Goal: Task Accomplishment & Management: Manage account settings

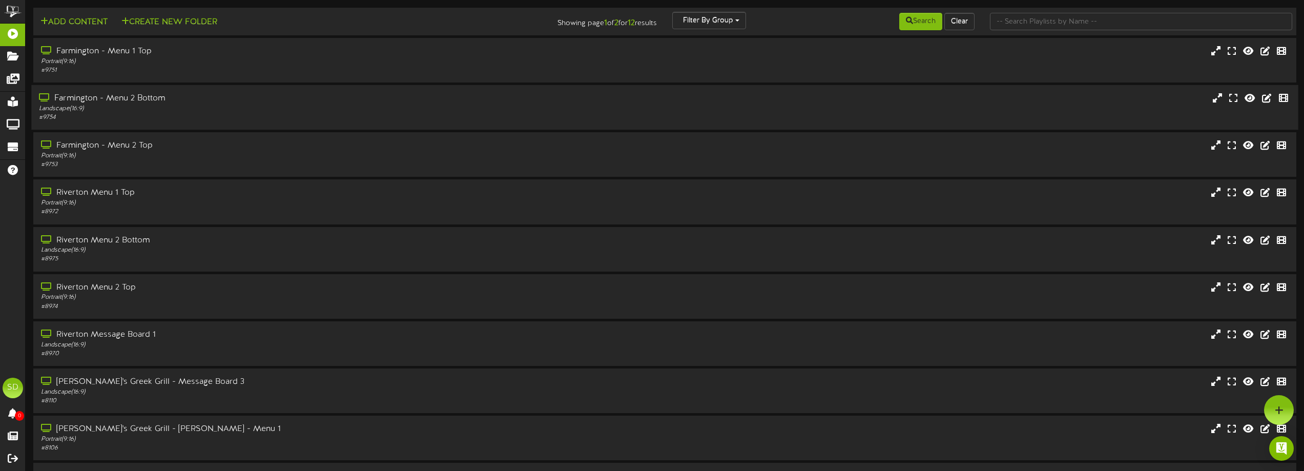
click at [283, 95] on div "Farmington - Menu 2 Bottom" at bounding box center [295, 99] width 512 height 12
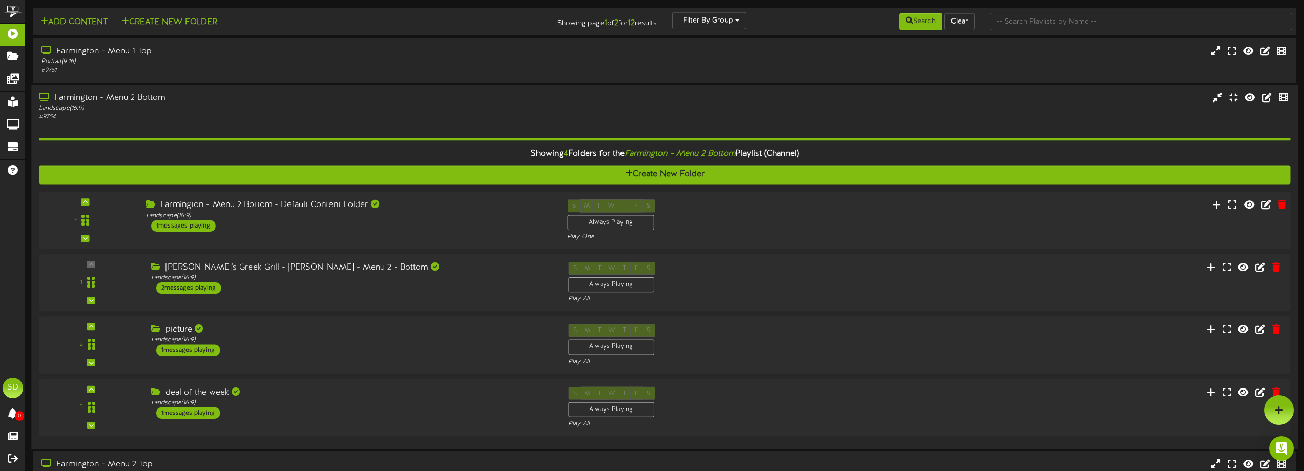
click at [287, 208] on div "Farmington - Menu 2 Bottom - Default Content Folder" at bounding box center [349, 205] width 406 height 12
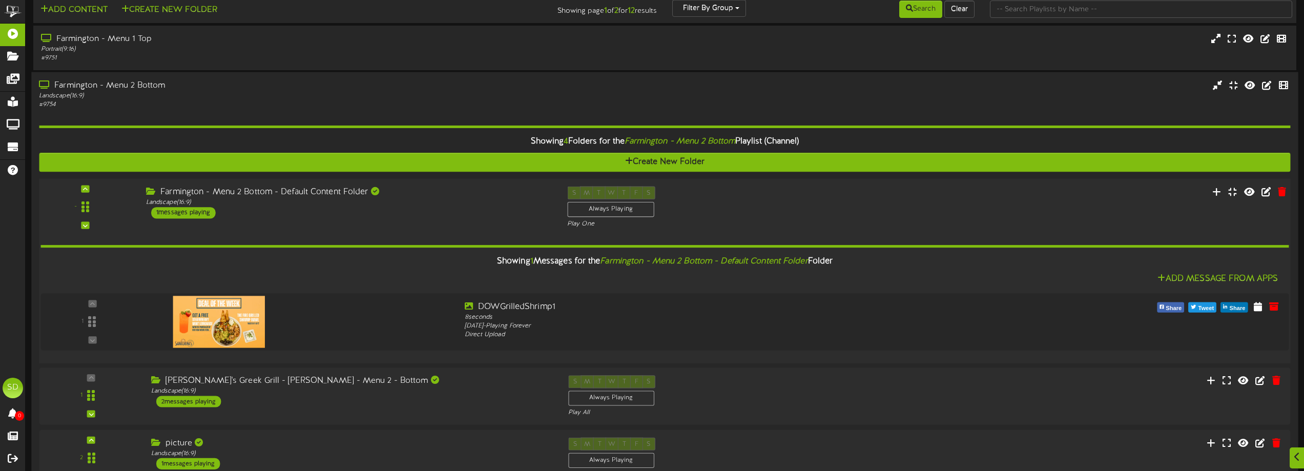
scroll to position [102, 0]
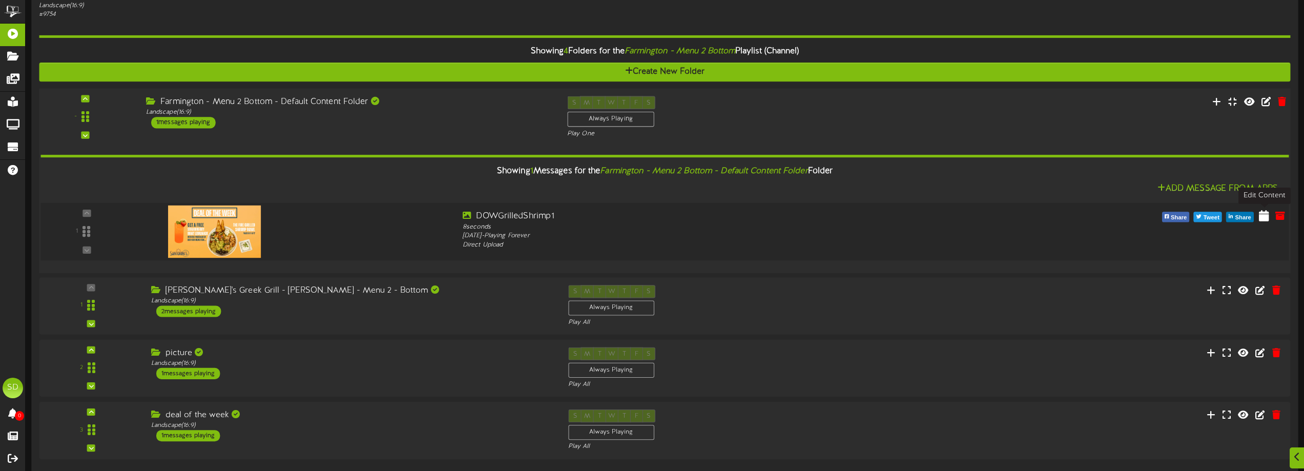
click at [1261, 219] on icon at bounding box center [1264, 215] width 10 height 11
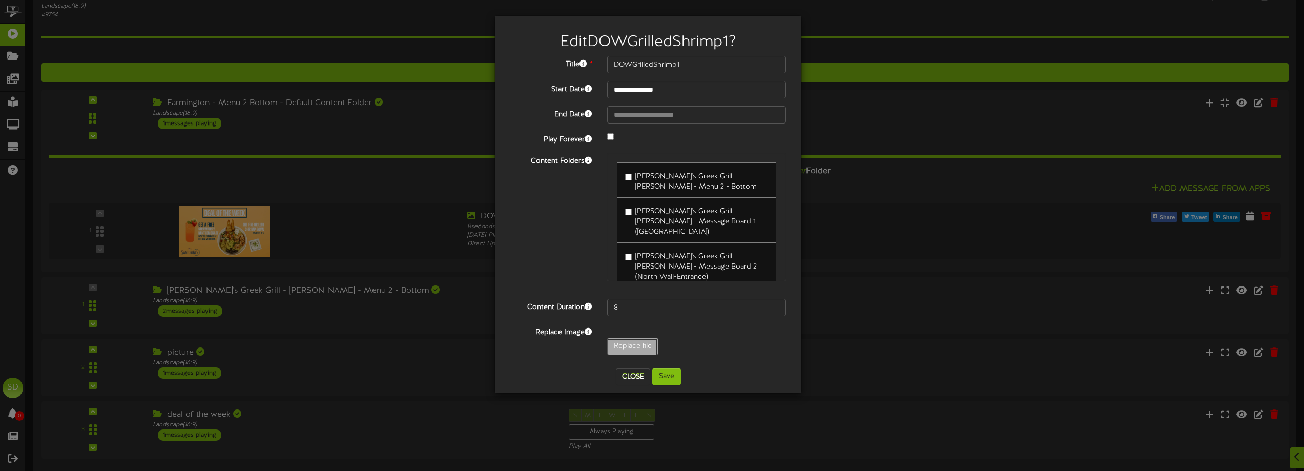
click at [625, 345] on input "Replace file" at bounding box center [100, 374] width 1115 height 73
type input "**********"
type input "DOWFriedGreenBeans"
click at [664, 379] on button "Save" at bounding box center [666, 376] width 29 height 17
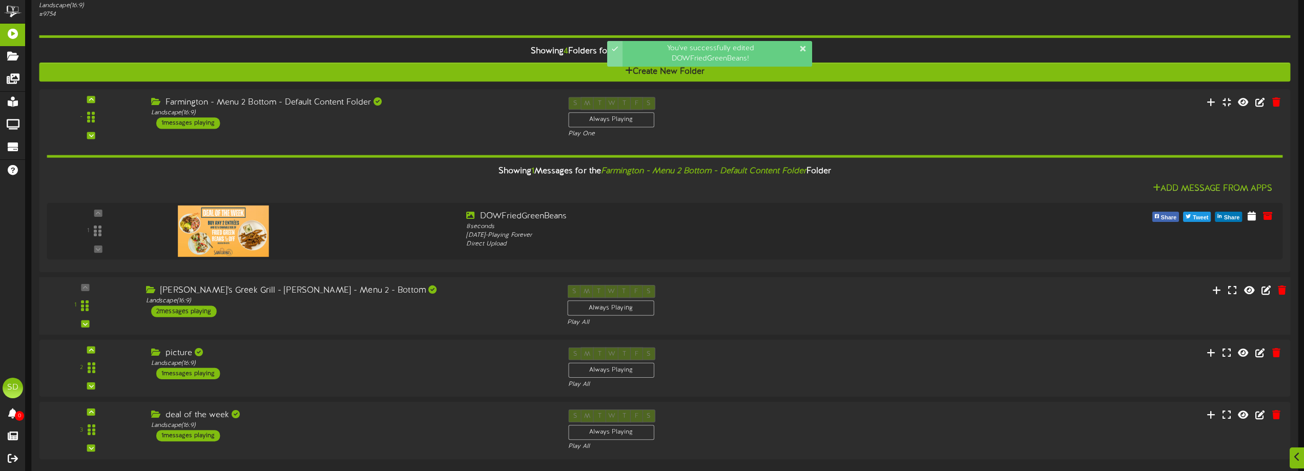
click at [356, 306] on div "[PERSON_NAME]'s Greek Grill - [PERSON_NAME] - Menu 2 - Bottom Landscape ( 16:9 …" at bounding box center [348, 301] width 421 height 32
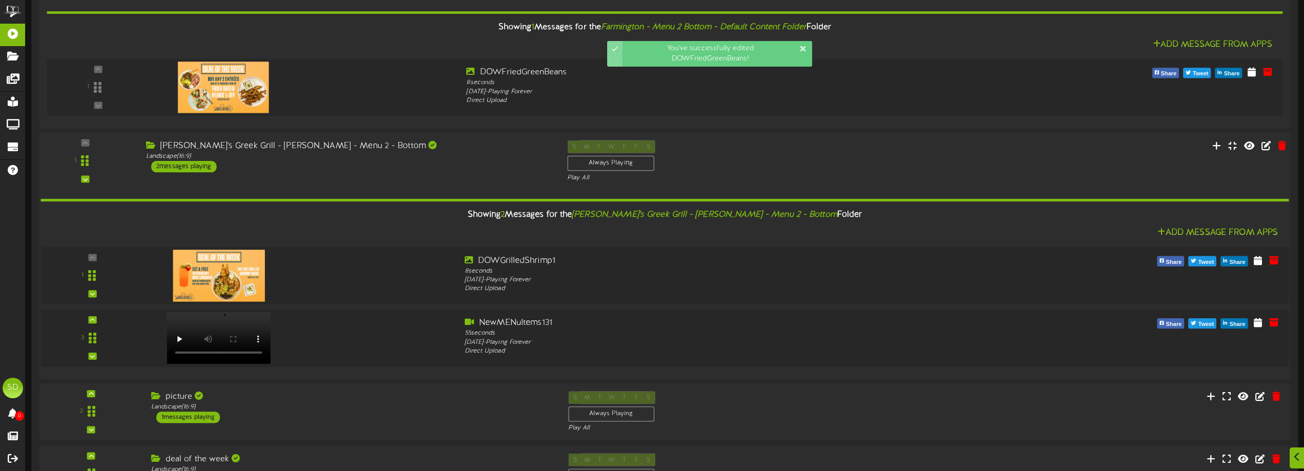
scroll to position [256, 0]
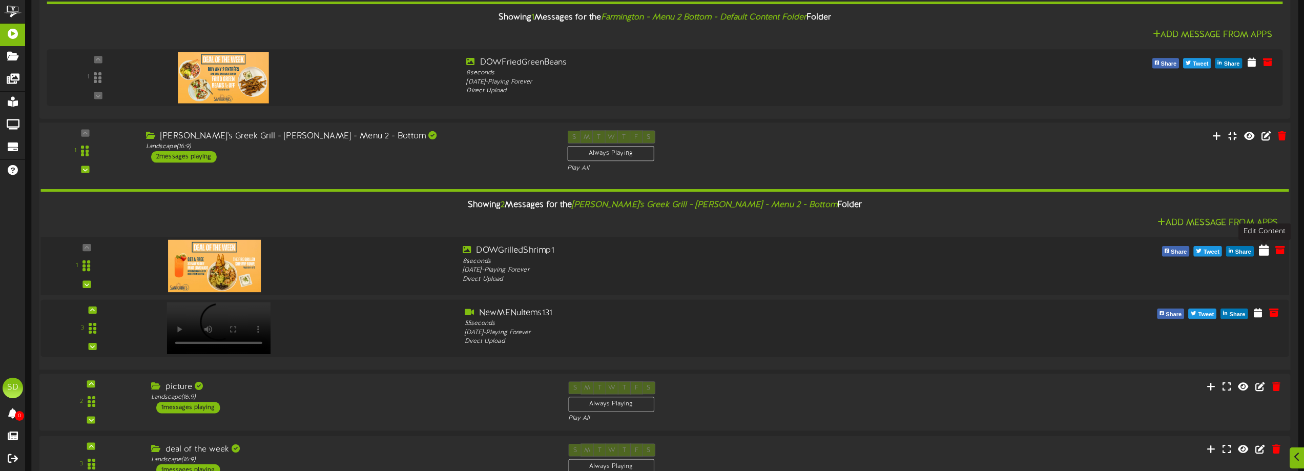
click at [1267, 248] on icon at bounding box center [1264, 249] width 10 height 11
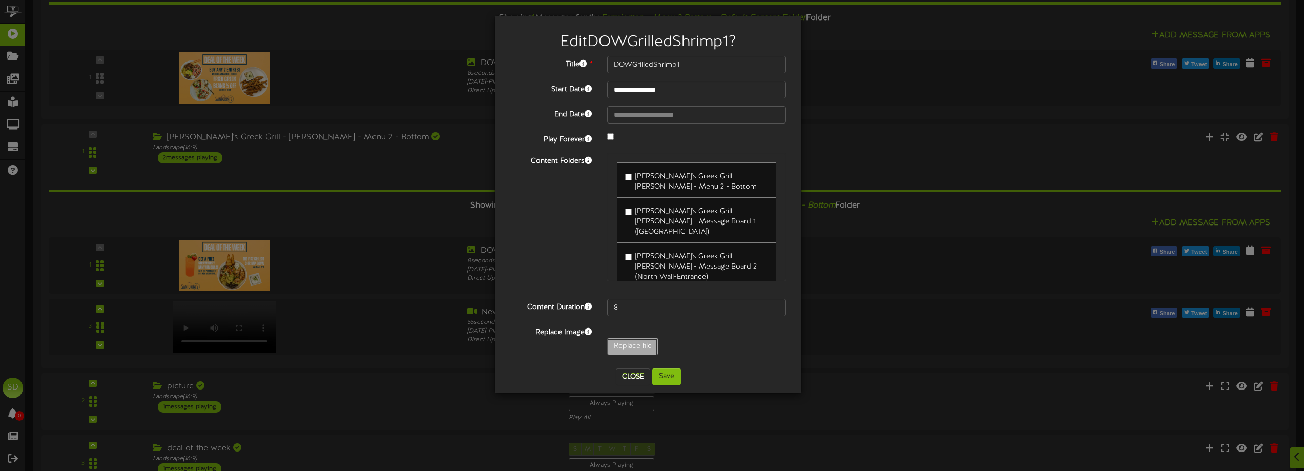
click at [640, 341] on input "Replace file" at bounding box center [100, 374] width 1115 height 73
type input "**********"
type input "DOWFriedGreenBeans"
click at [674, 383] on button "Save" at bounding box center [666, 376] width 29 height 17
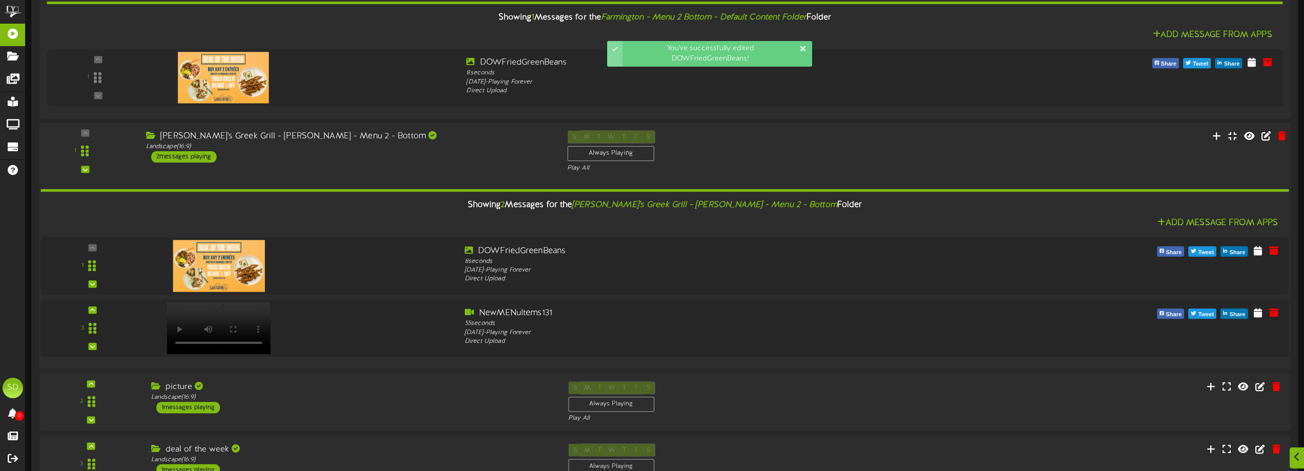
scroll to position [409, 0]
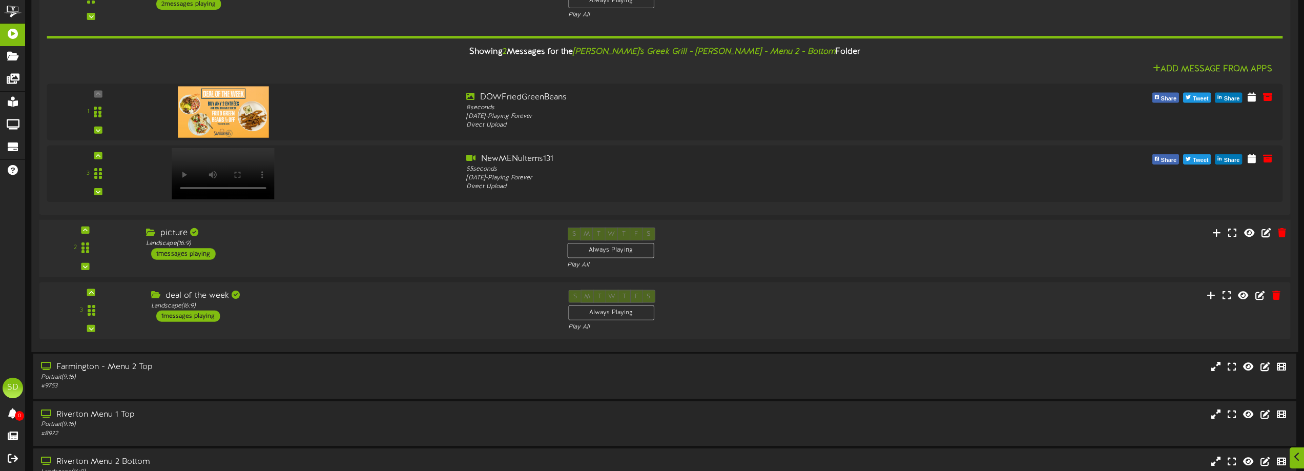
click at [240, 265] on div "2 picture" at bounding box center [665, 249] width 1264 height 42
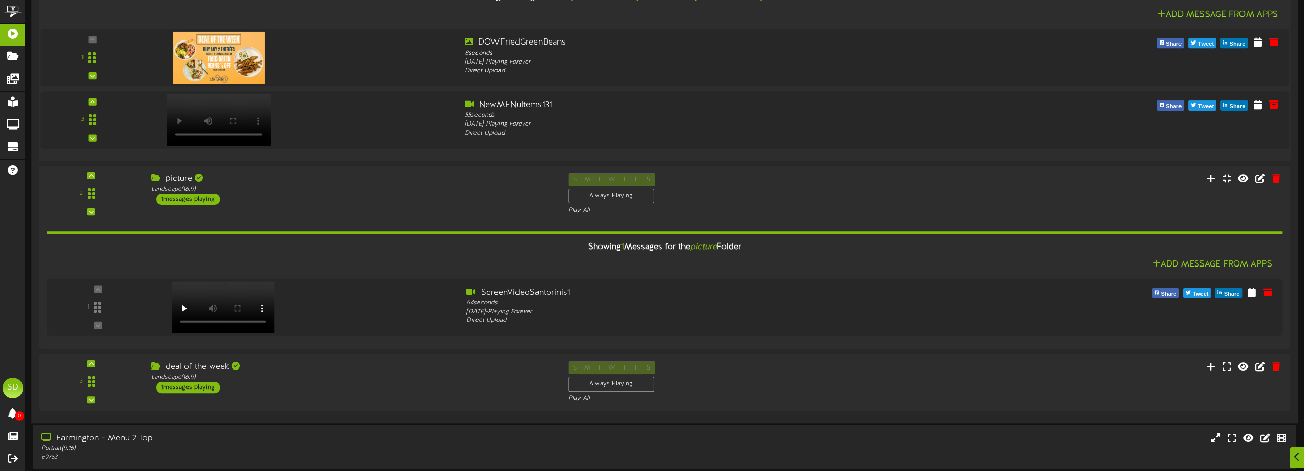
scroll to position [563, 0]
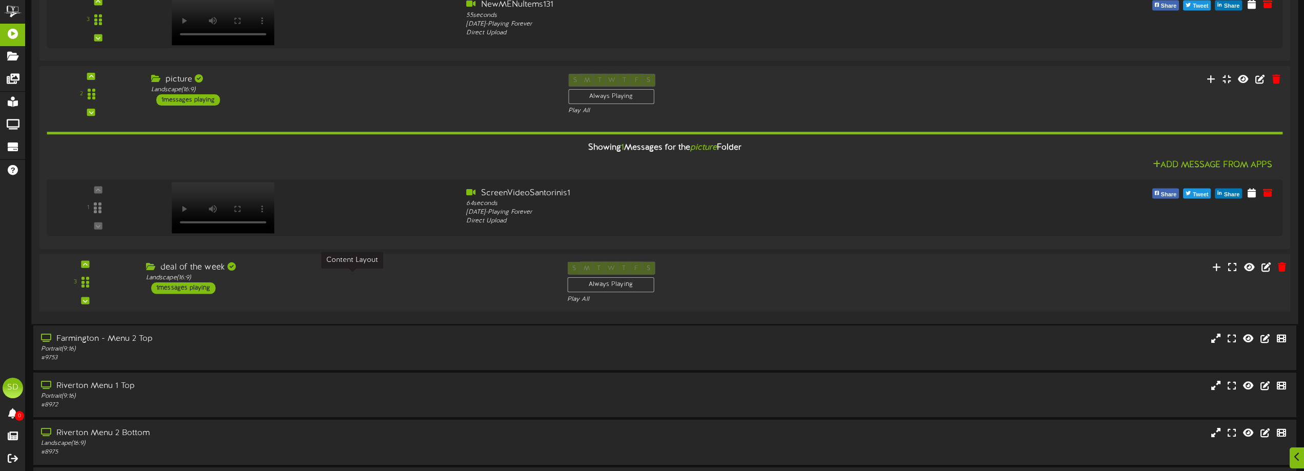
click at [320, 276] on div "Landscape ( 16:9 )" at bounding box center [349, 278] width 406 height 9
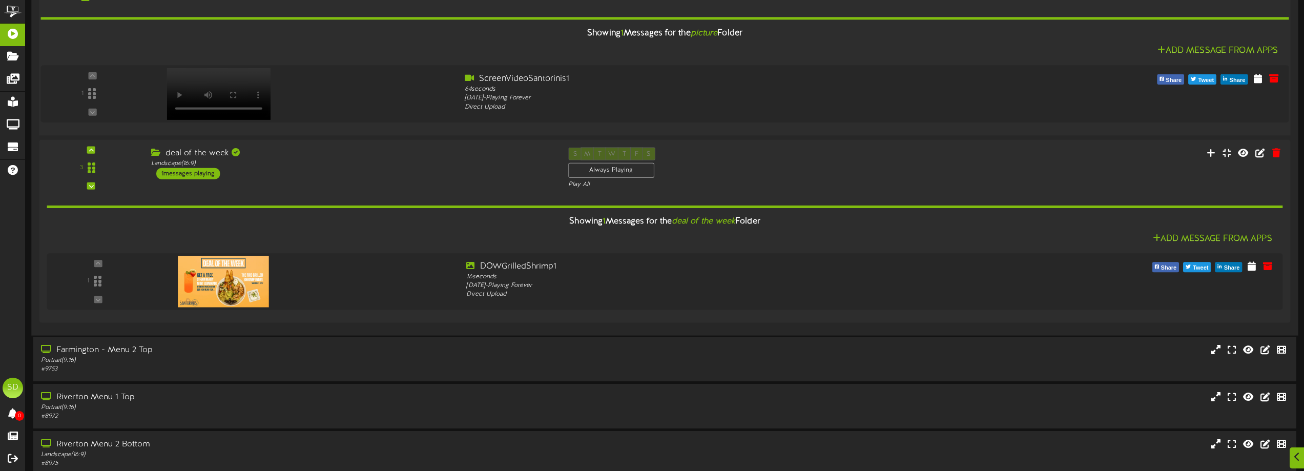
scroll to position [717, 0]
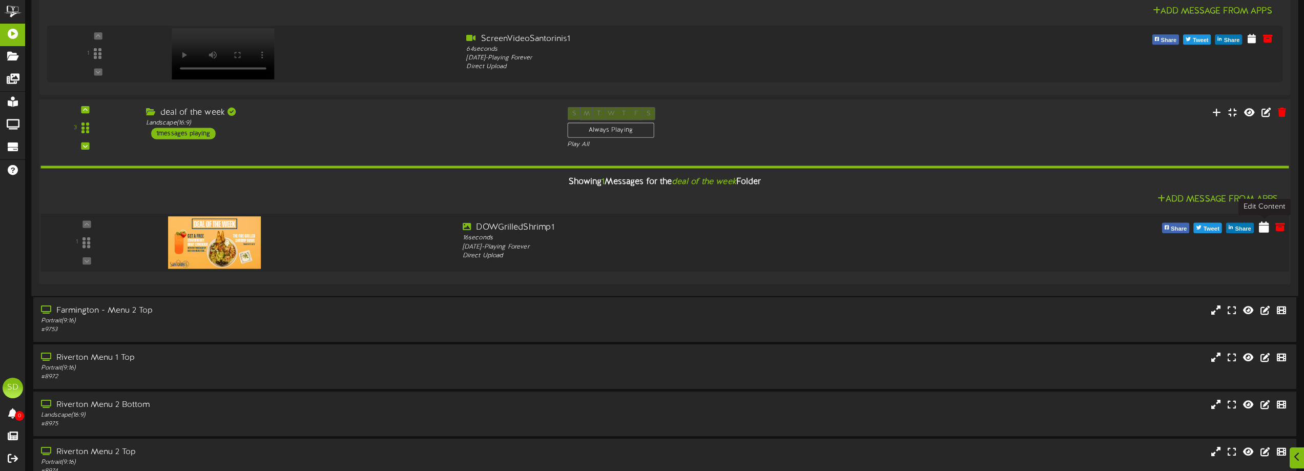
click at [1264, 232] on icon at bounding box center [1264, 226] width 10 height 11
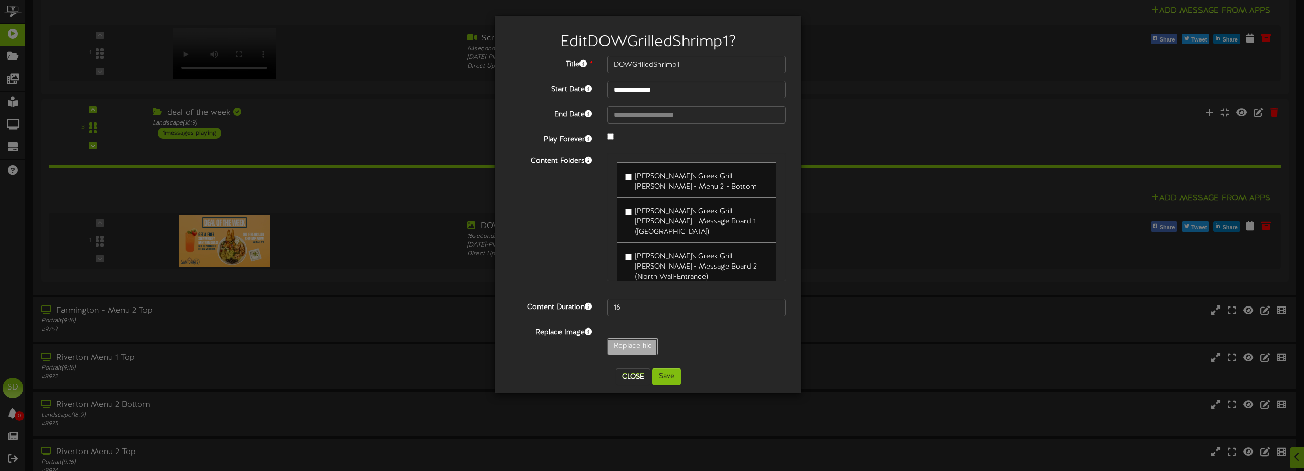
click at [637, 352] on input "Replace file" at bounding box center [100, 374] width 1115 height 73
type input "**********"
type input "DOWFriedGreenBeans"
click at [671, 379] on button "Save" at bounding box center [666, 376] width 29 height 17
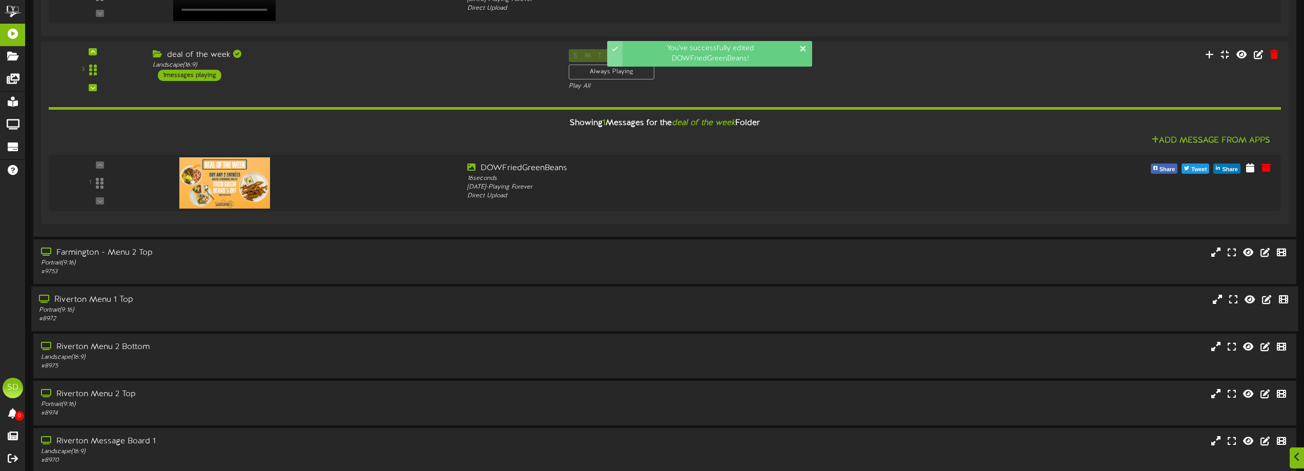
scroll to position [819, 0]
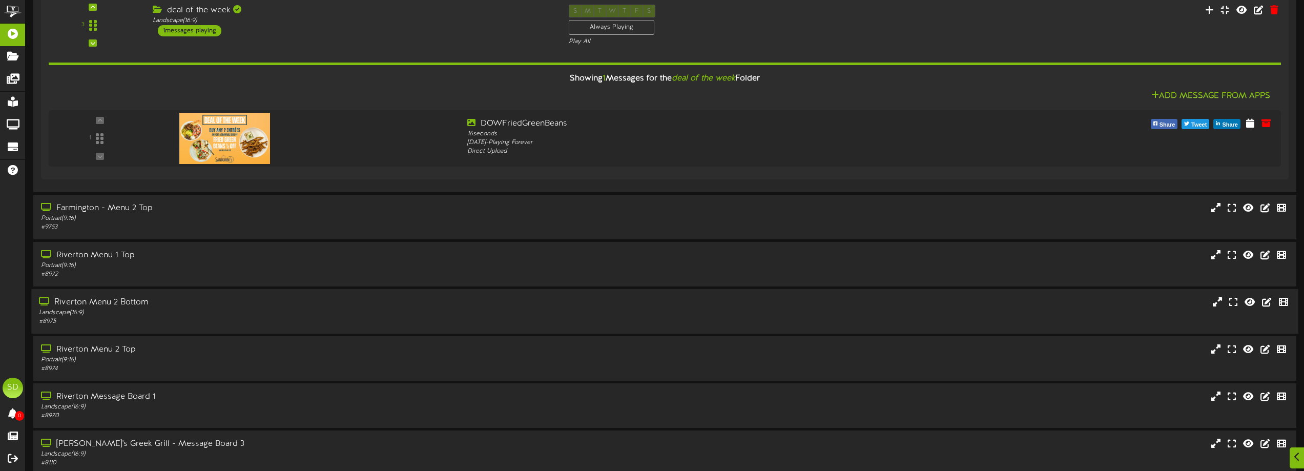
click at [279, 314] on div "Landscape ( 16:9 )" at bounding box center [295, 312] width 512 height 9
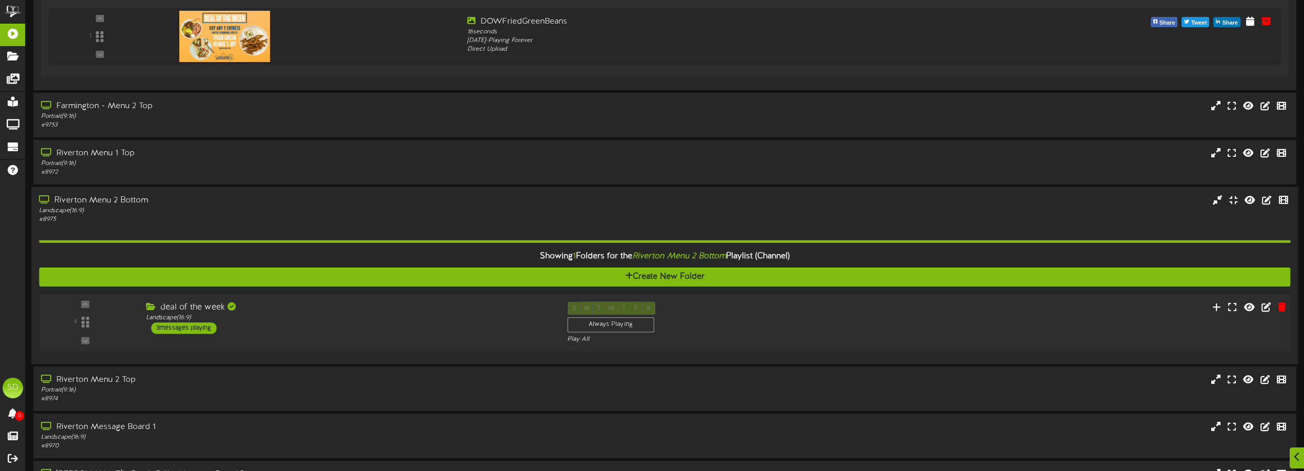
scroll to position [922, 0]
click at [285, 334] on div "4 ( 16:9" at bounding box center [665, 322] width 1264 height 42
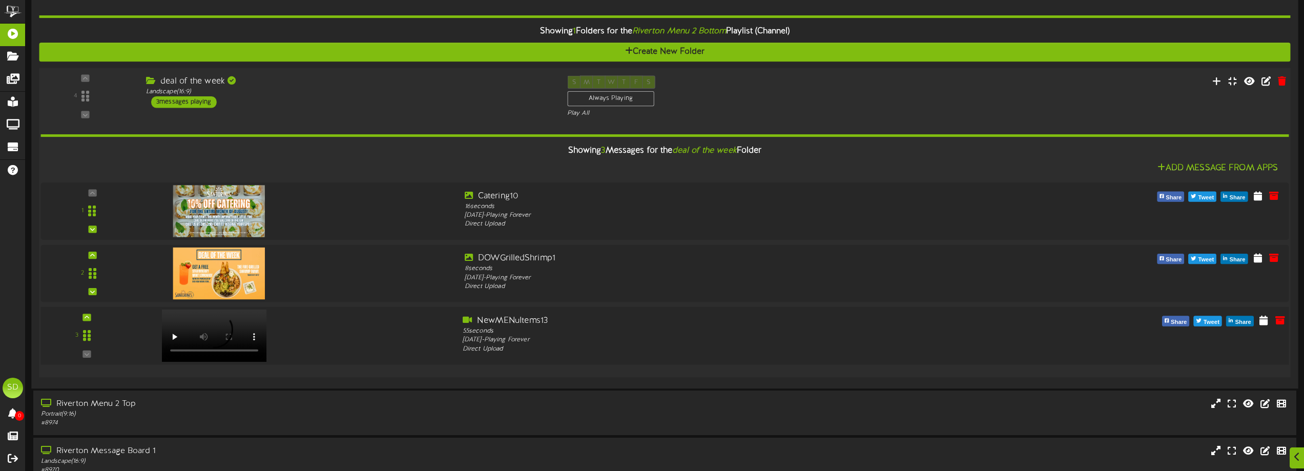
scroll to position [1178, 0]
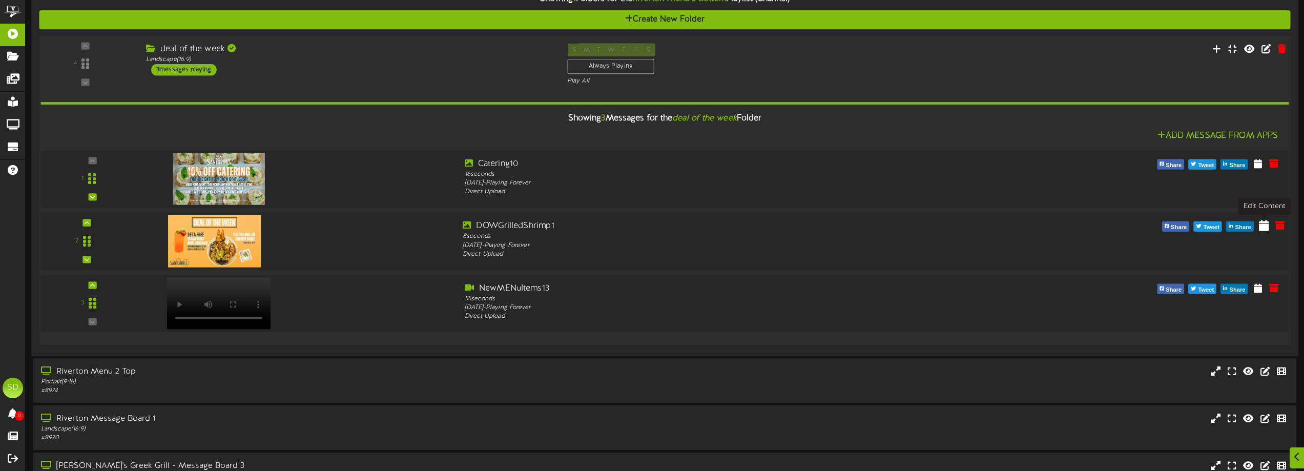
click at [1265, 222] on icon at bounding box center [1264, 224] width 10 height 11
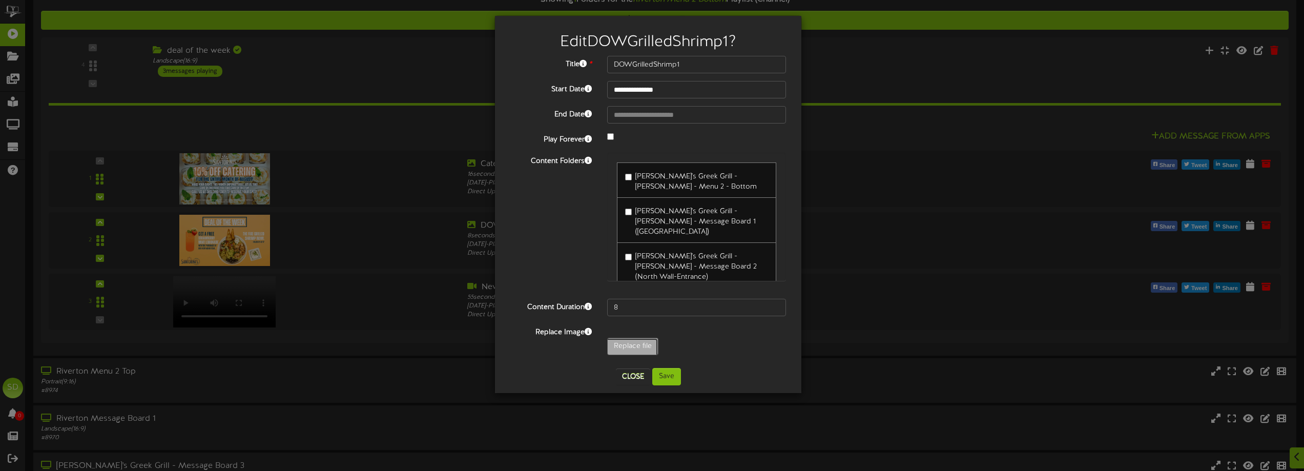
click at [648, 341] on input "Replace file" at bounding box center [100, 374] width 1115 height 73
type input "**********"
type input "DOWFriedGreenBeans"
click at [668, 383] on button "Save" at bounding box center [666, 376] width 29 height 17
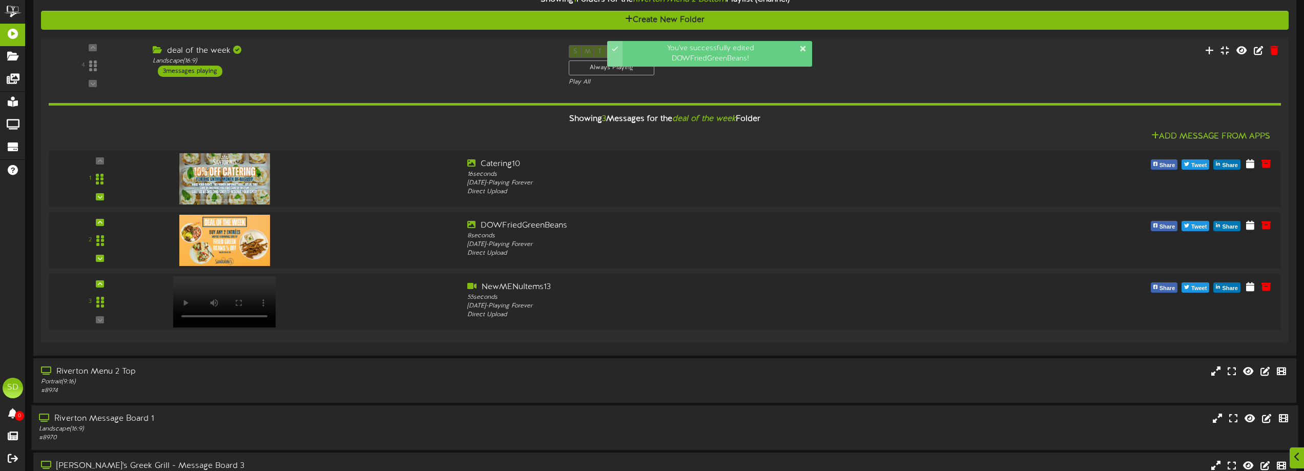
click at [512, 415] on div "Riverton Message Board 1" at bounding box center [295, 419] width 512 height 12
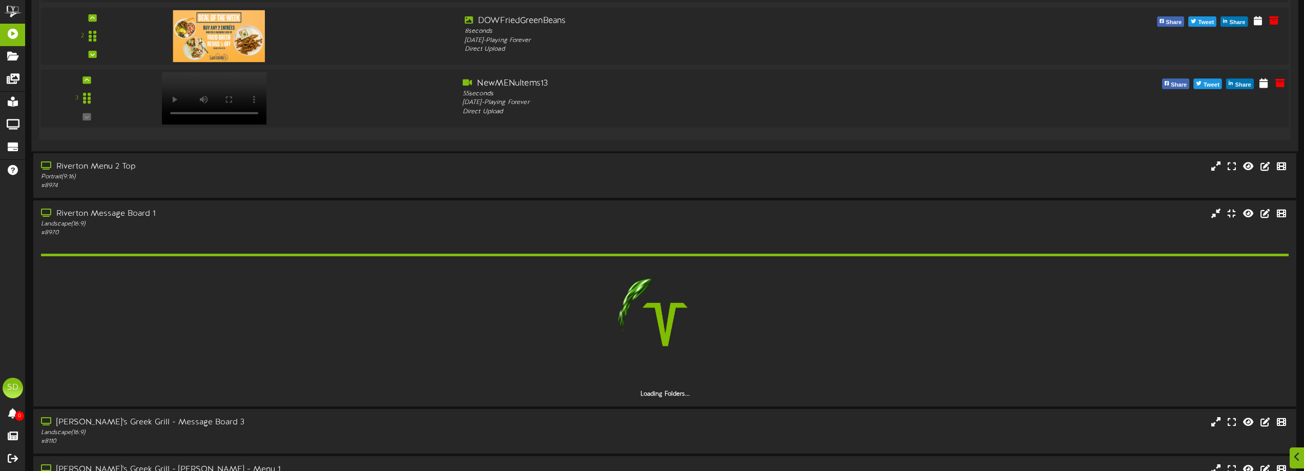
scroll to position [1434, 0]
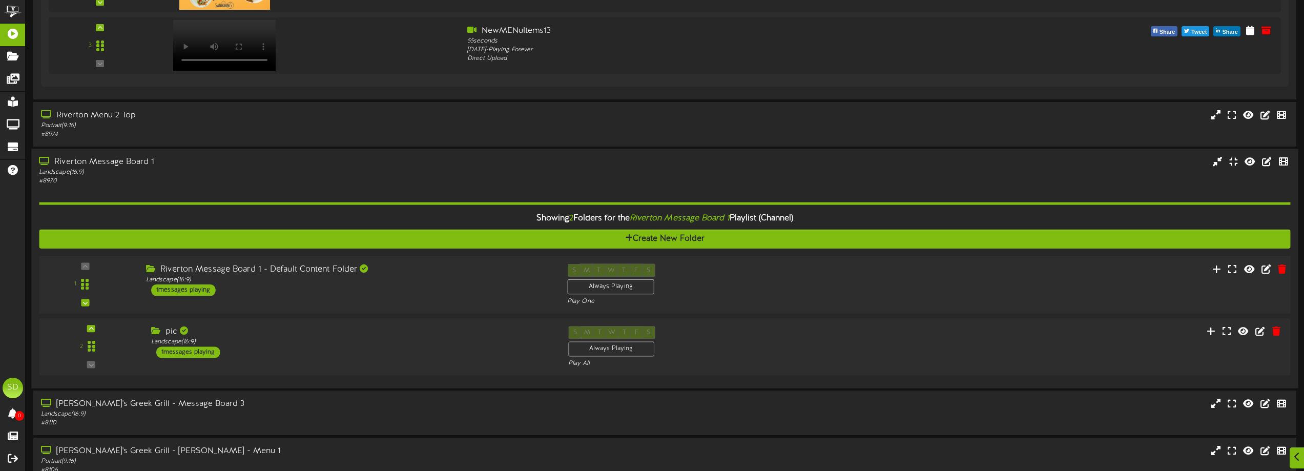
click at [423, 286] on div "Riverton Message Board 1 - Default Content Folder Landscape ( 16:9 ) 1 messages…" at bounding box center [348, 279] width 421 height 32
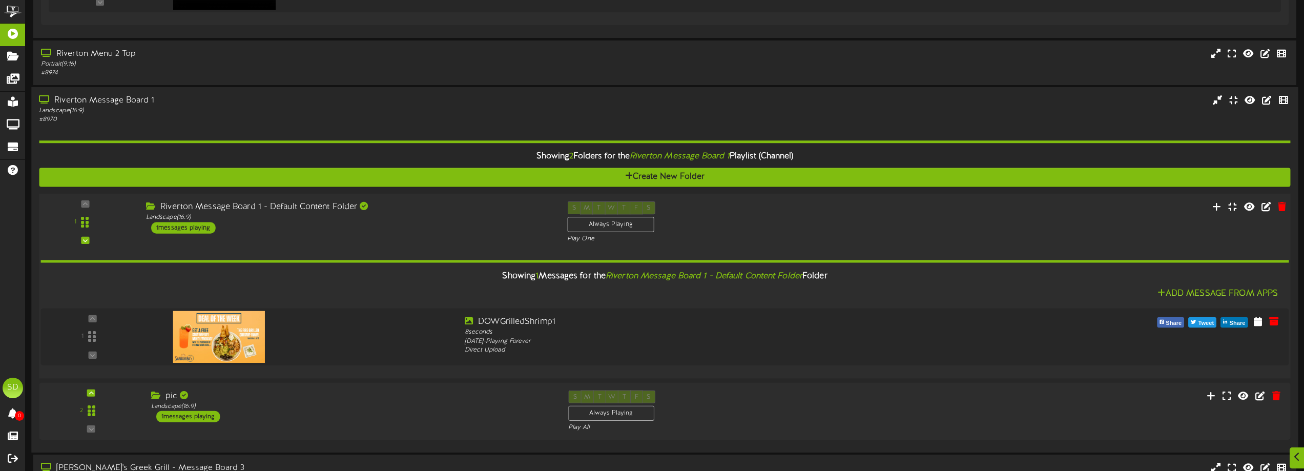
scroll to position [1537, 0]
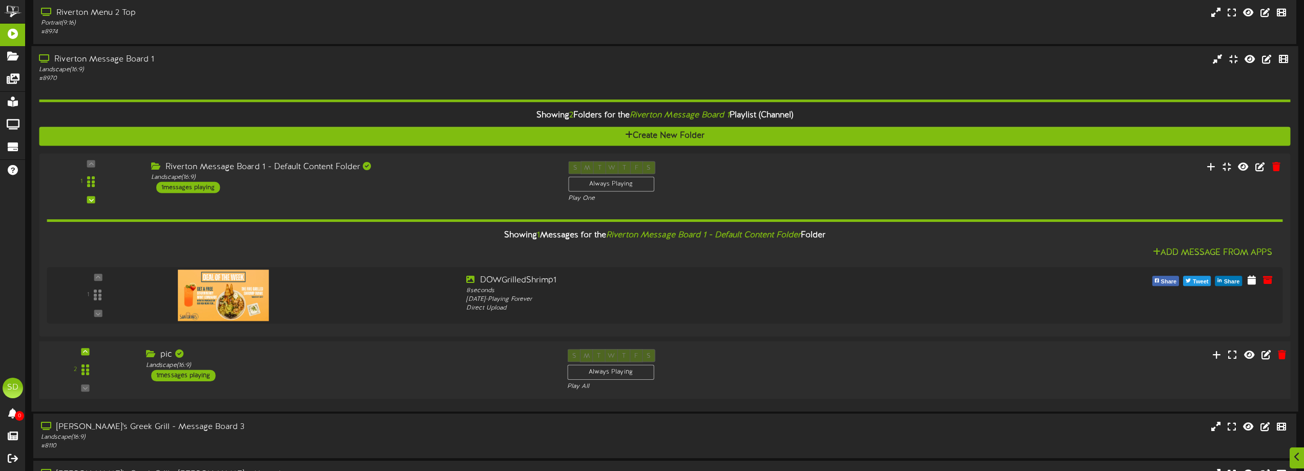
click at [418, 351] on div "pic" at bounding box center [349, 355] width 406 height 12
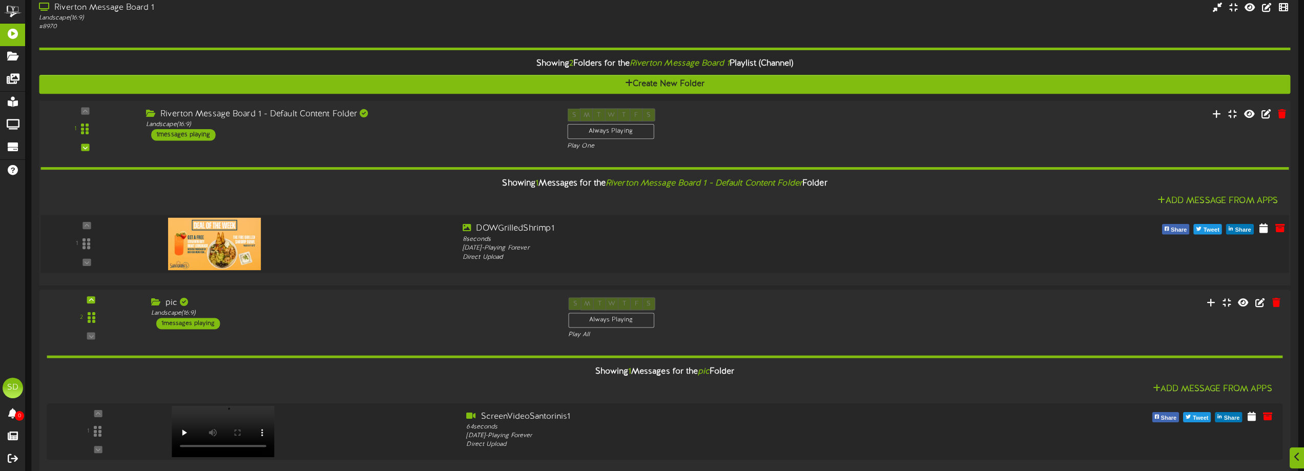
scroll to position [1640, 0]
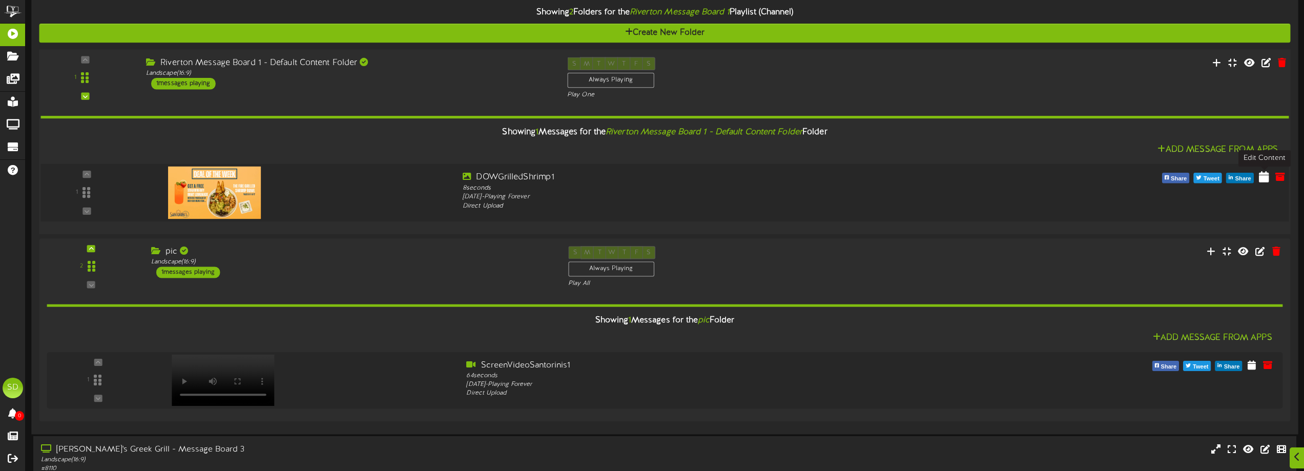
click at [1264, 180] on icon at bounding box center [1264, 176] width 10 height 11
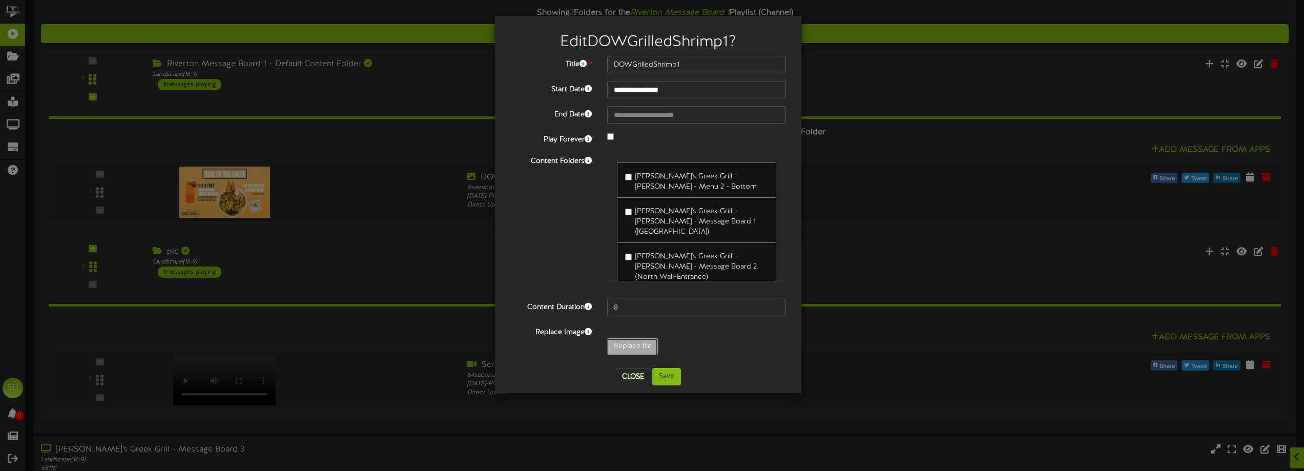
click at [637, 343] on input "Replace file" at bounding box center [100, 374] width 1115 height 73
type input "**********"
type input "DOWFriedGreenBeans"
click at [675, 379] on button "Save" at bounding box center [666, 376] width 29 height 17
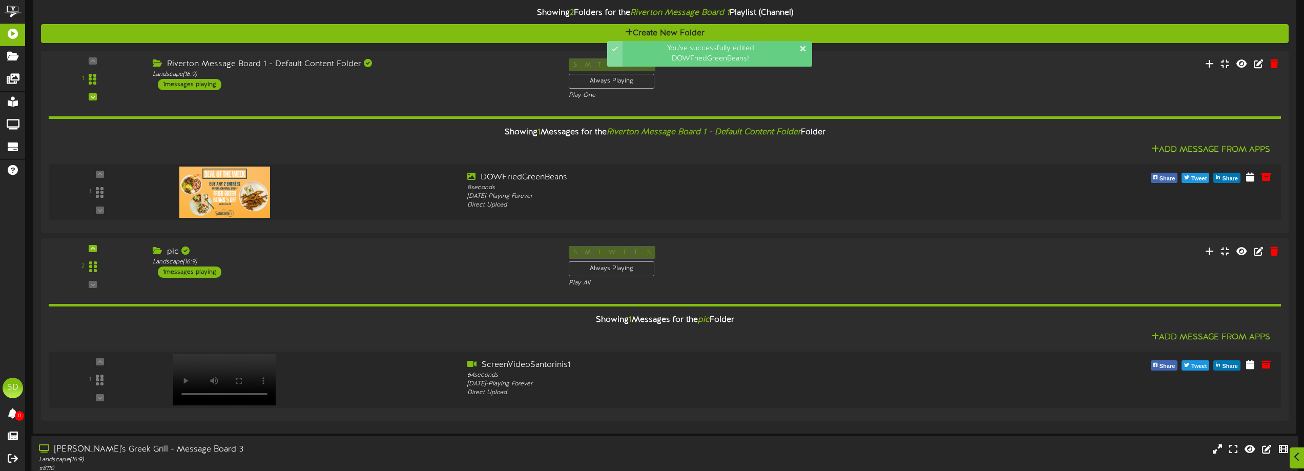
scroll to position [1786, 0]
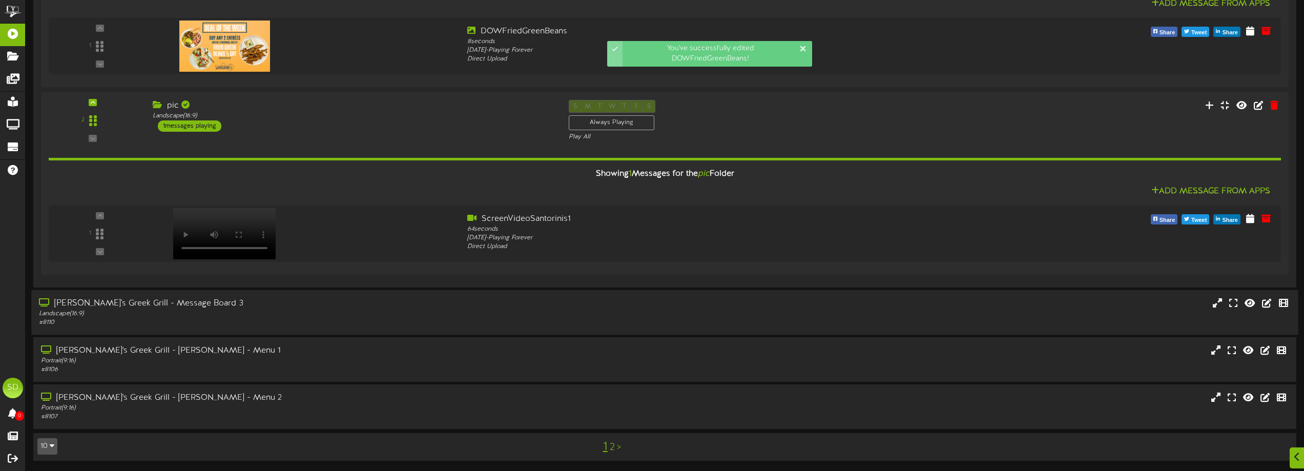
click at [294, 317] on div "Landscape ( 16:9 )" at bounding box center [295, 314] width 512 height 9
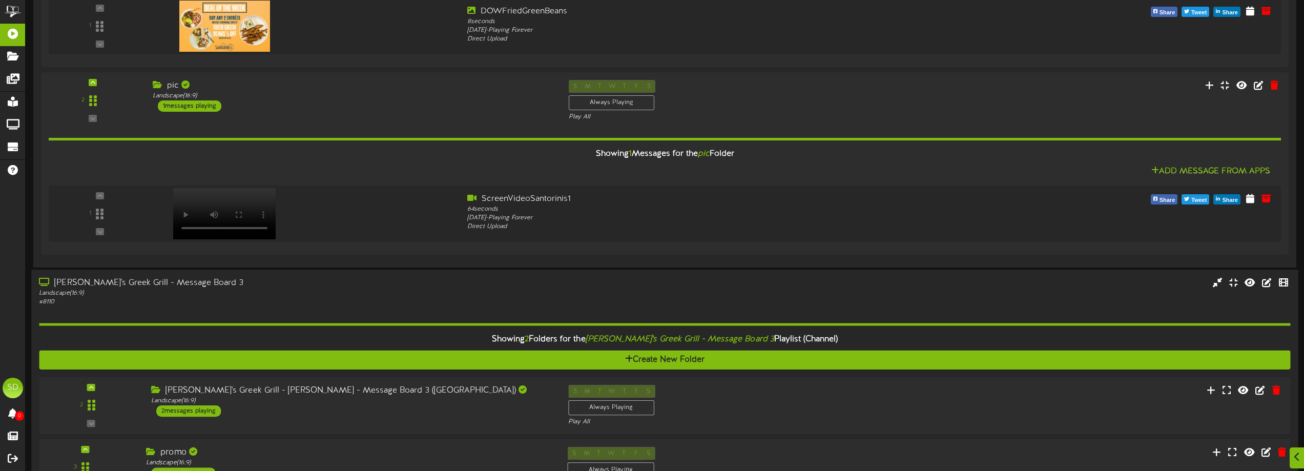
scroll to position [1940, 0]
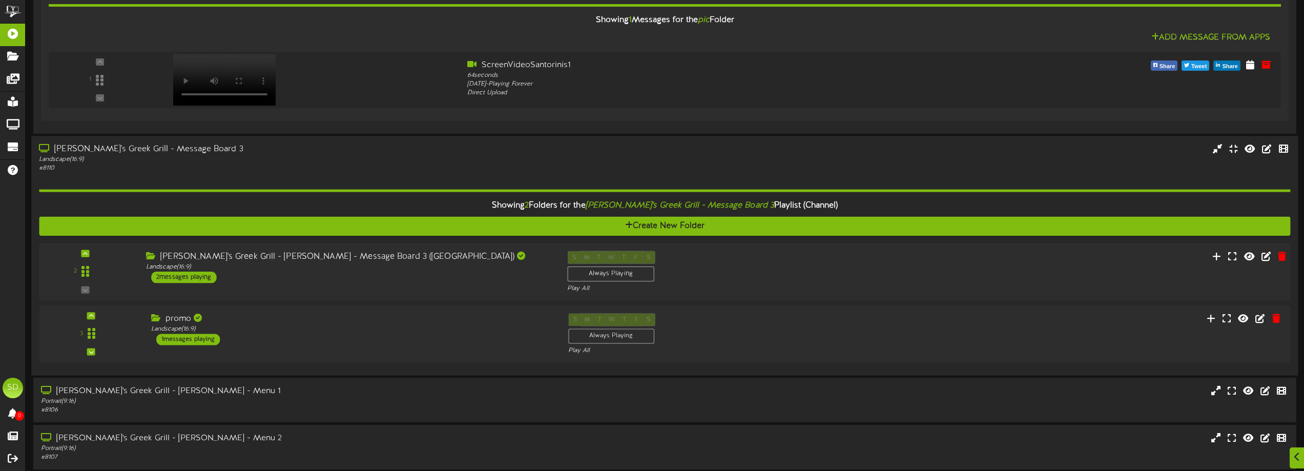
click at [352, 283] on div "2 ( 16:9" at bounding box center [665, 272] width 1264 height 42
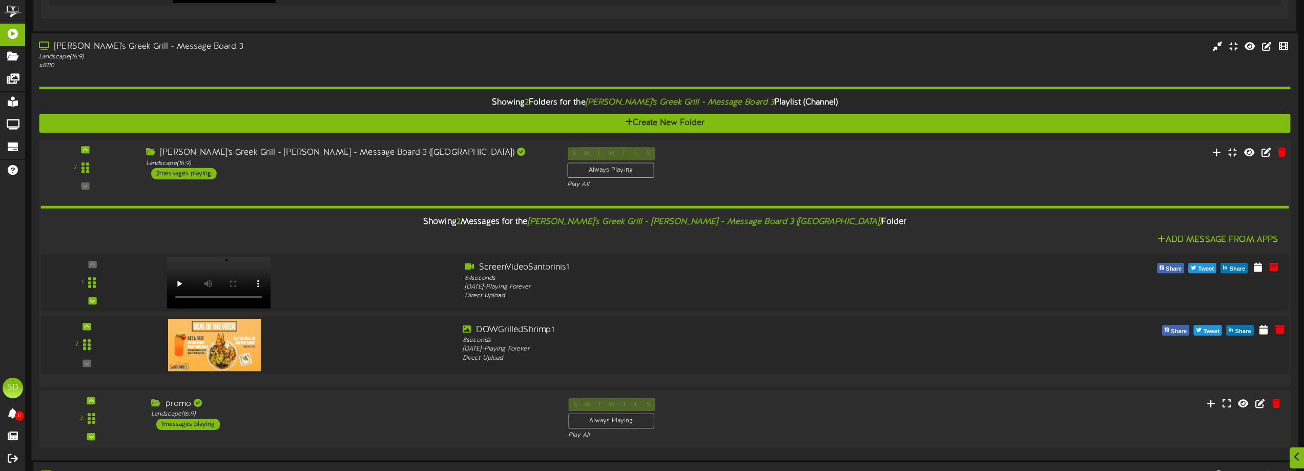
scroll to position [2093, 0]
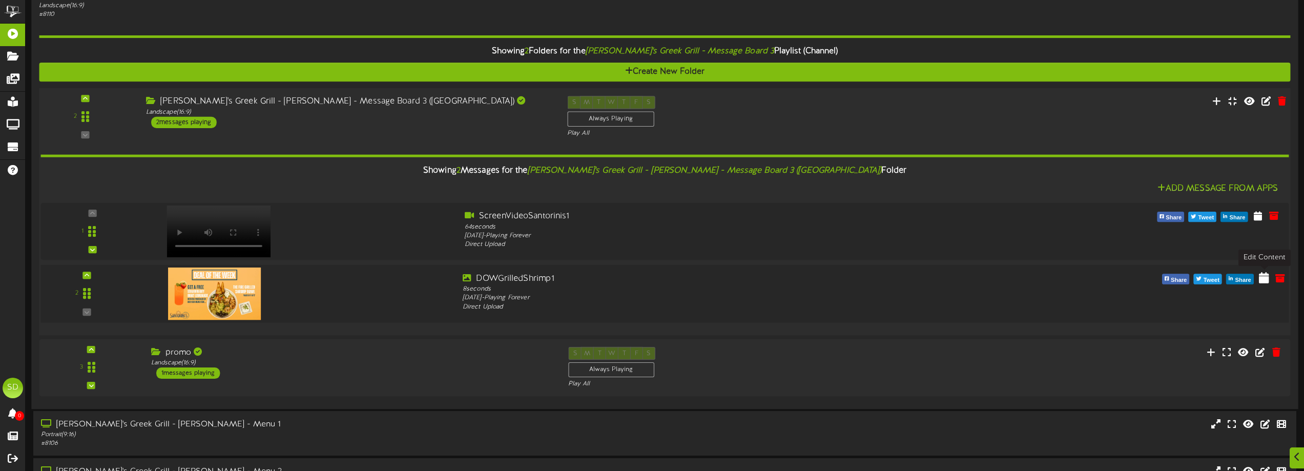
click at [1269, 279] on icon at bounding box center [1264, 277] width 10 height 11
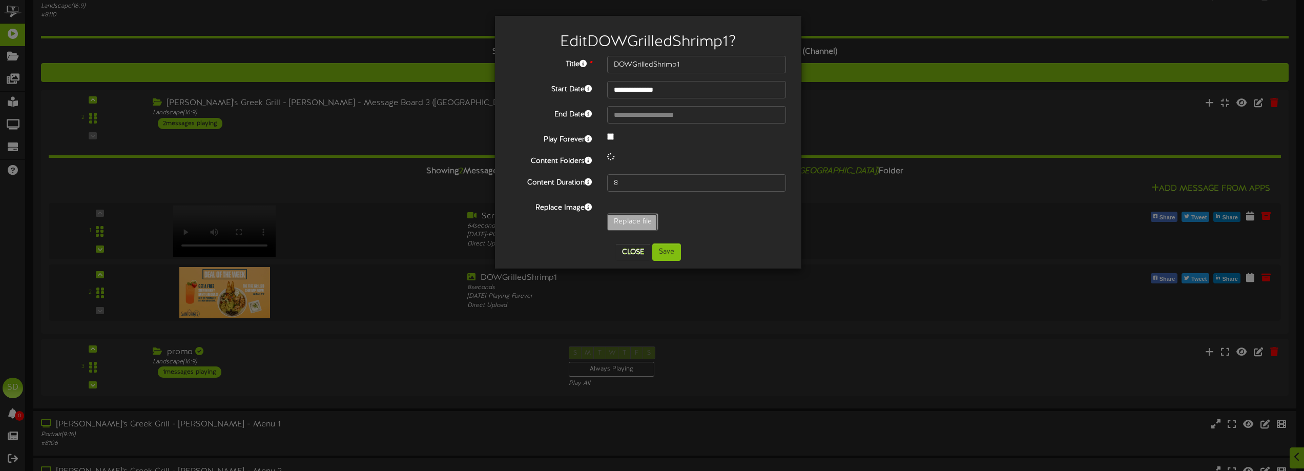
click at [629, 222] on input "Replace file" at bounding box center [100, 250] width 1115 height 73
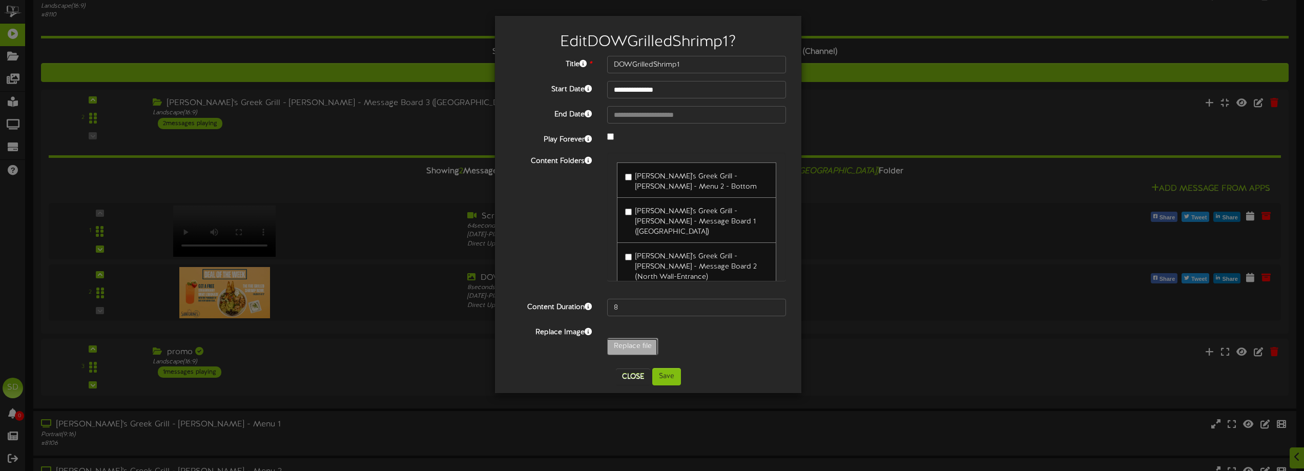
type input "**********"
type input "DOWFriedGreenBeans"
click at [672, 375] on button "Save" at bounding box center [666, 376] width 29 height 17
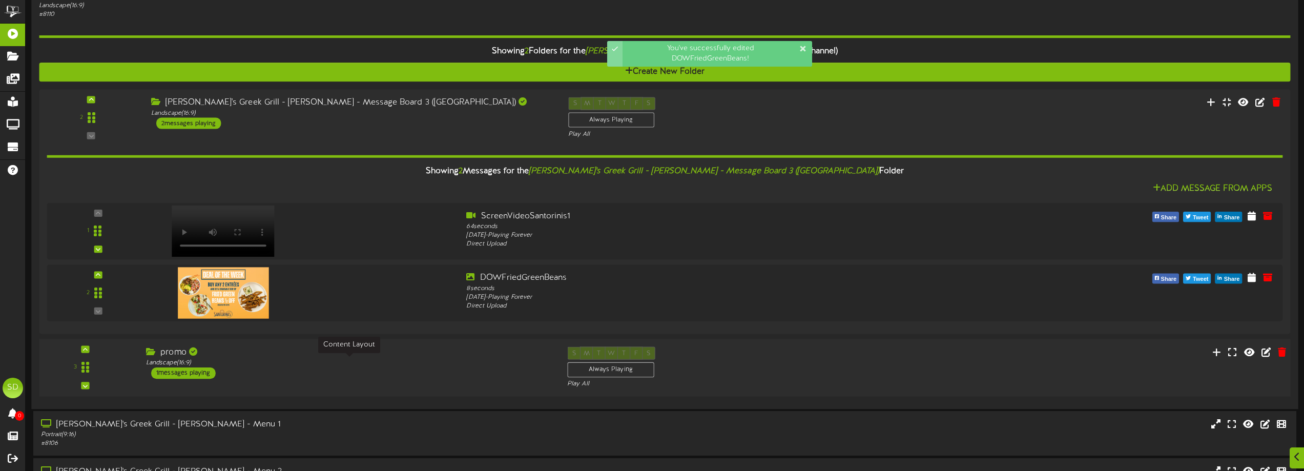
click at [316, 361] on div "Landscape ( 16:9 )" at bounding box center [349, 362] width 406 height 9
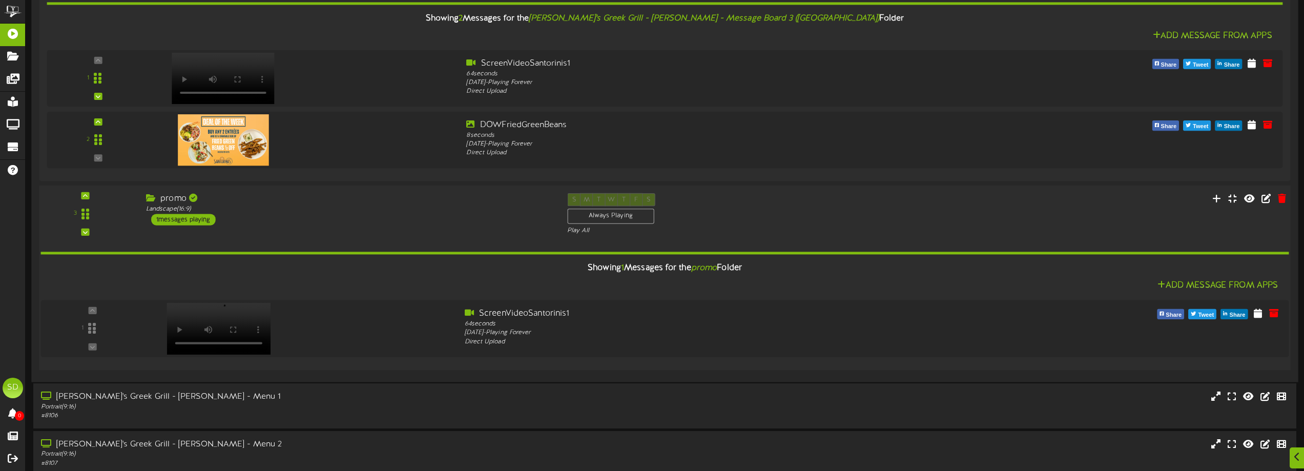
scroll to position [2247, 0]
click at [361, 410] on div "Portrait ( 9:16 )" at bounding box center [295, 406] width 512 height 9
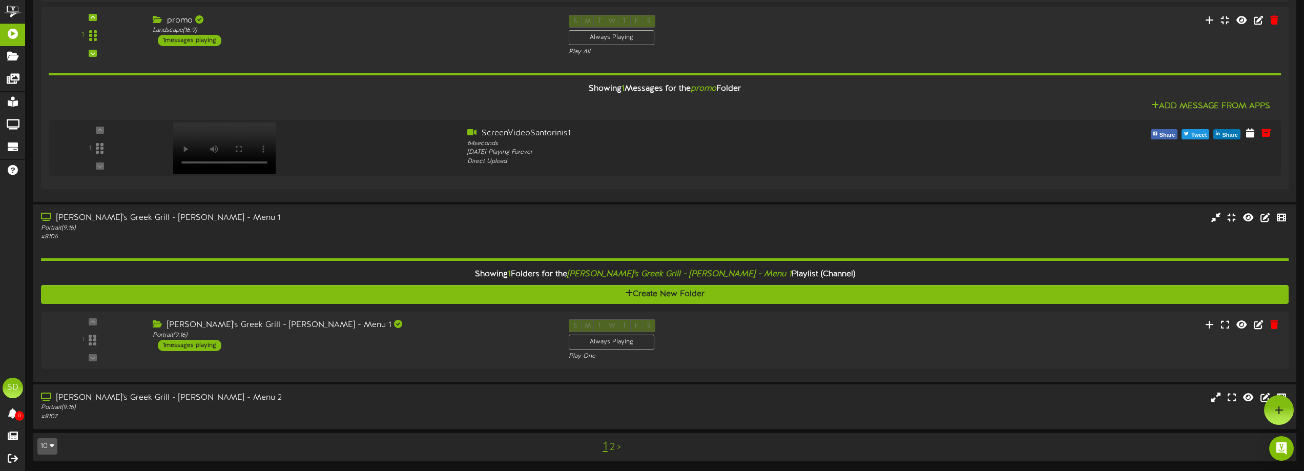
scroll to position [2425, 0]
click at [612, 448] on link "2" at bounding box center [612, 447] width 5 height 11
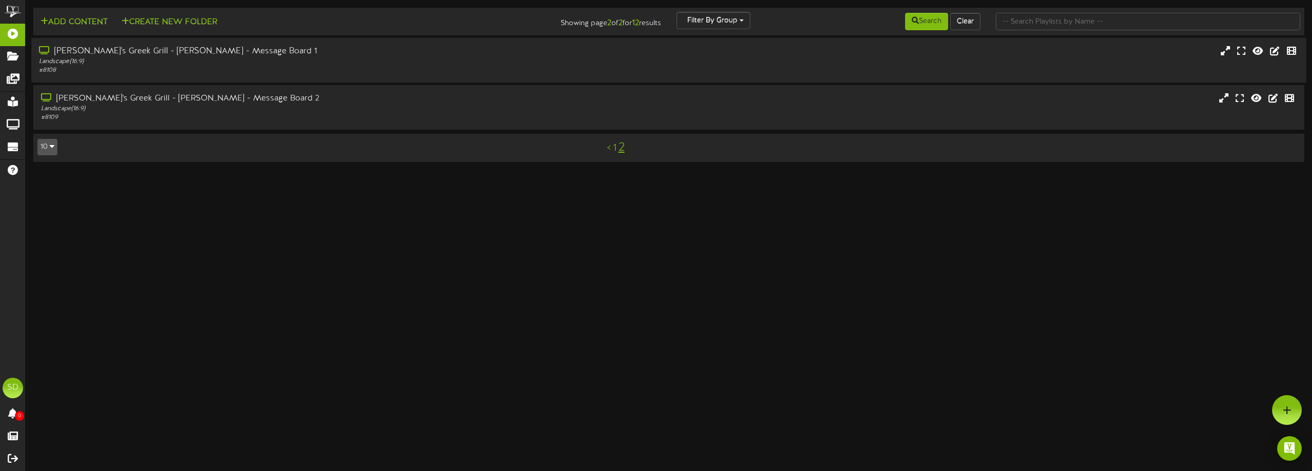
click at [255, 68] on div "# 8108" at bounding box center [297, 70] width 516 height 9
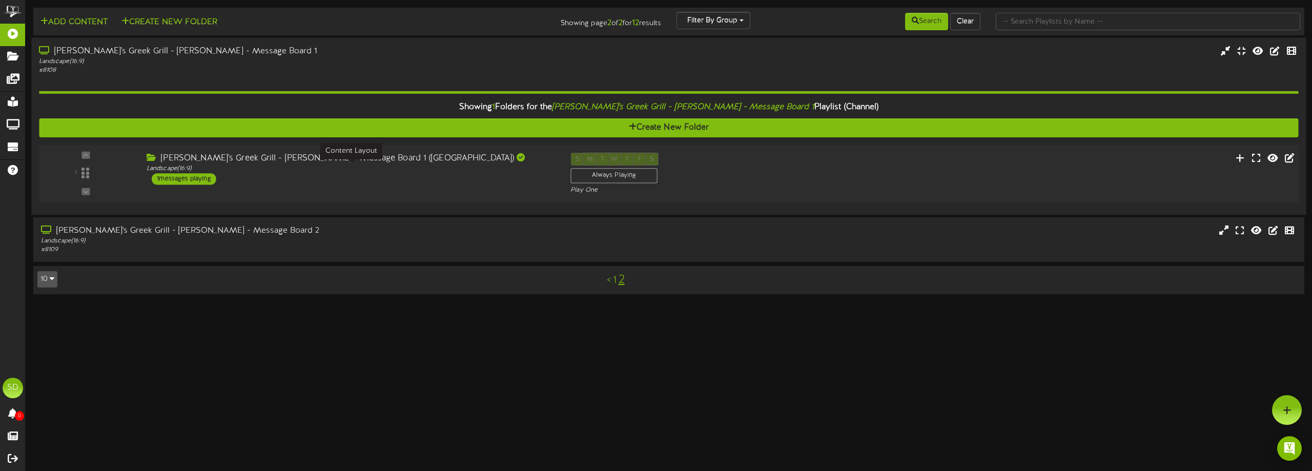
click at [460, 173] on div "[PERSON_NAME]'s Greek Grill - [PERSON_NAME] - Message Board 1 ([GEOGRAPHIC_DATA…" at bounding box center [351, 169] width 424 height 32
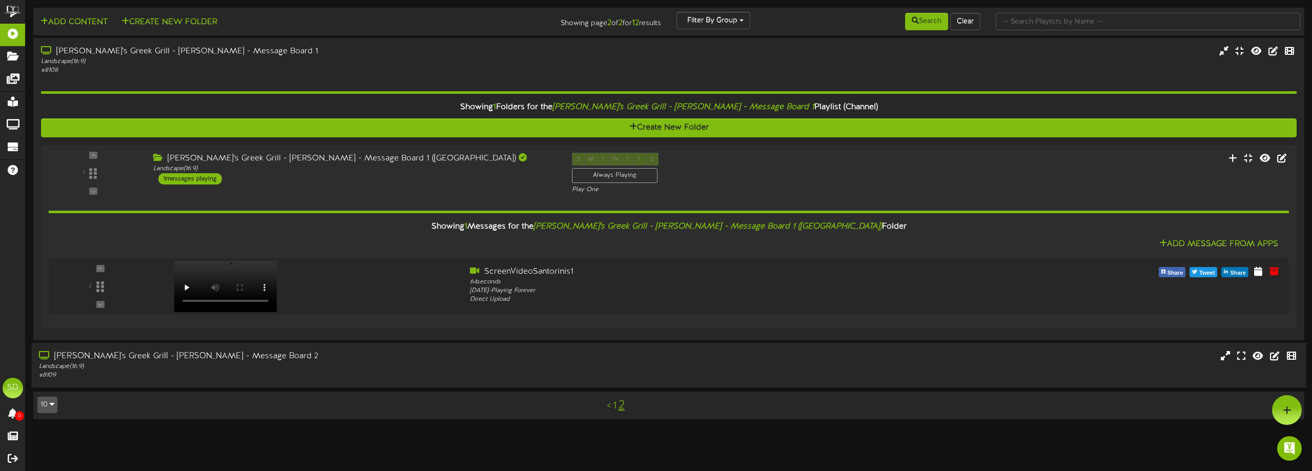
click at [368, 374] on div "# 8109" at bounding box center [297, 375] width 516 height 9
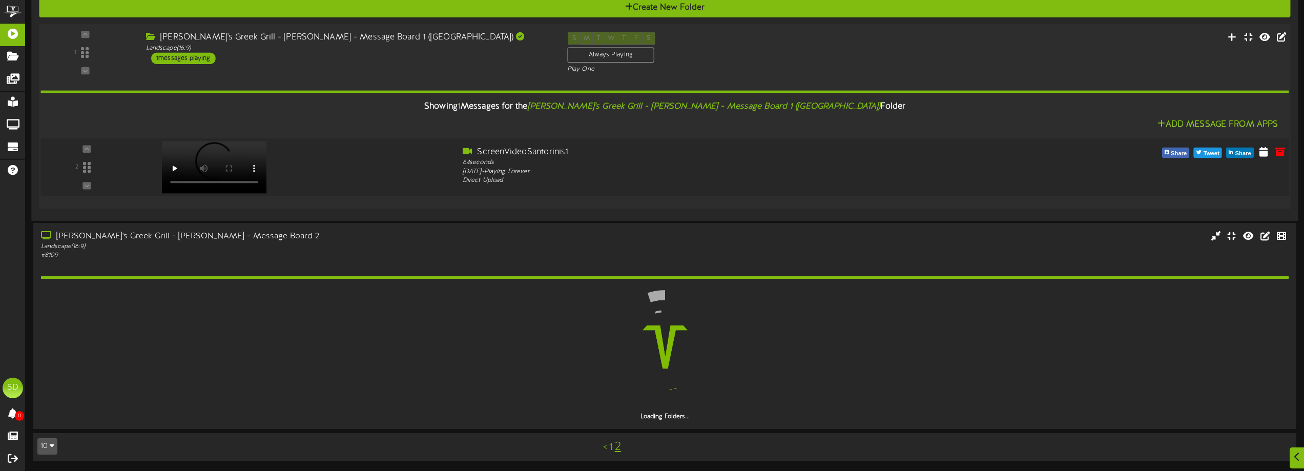
scroll to position [91, 0]
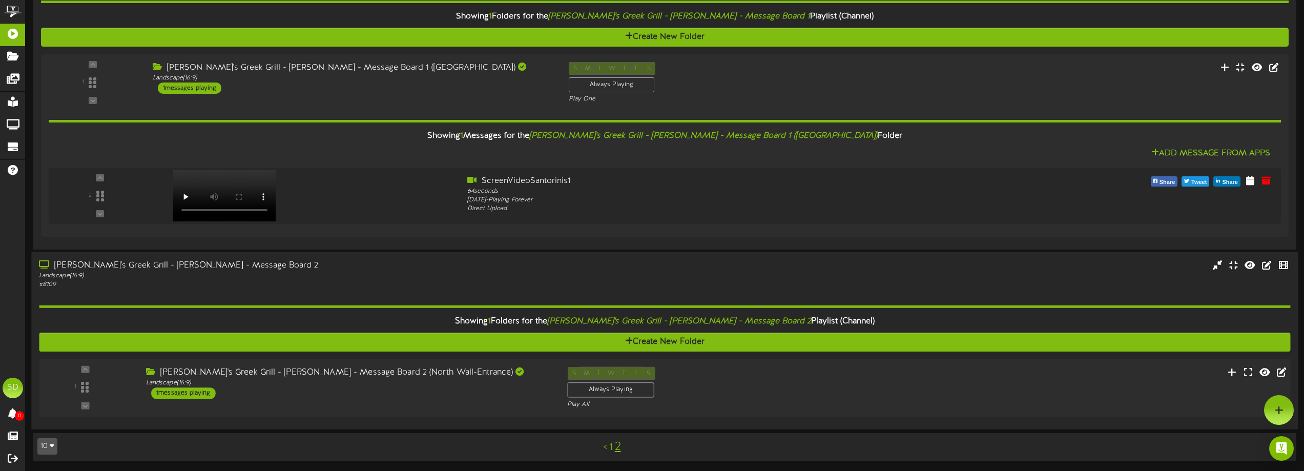
click at [391, 390] on div "[PERSON_NAME]'s Greek Grill - [PERSON_NAME] - Message Board 2 (North Wall-Entra…" at bounding box center [348, 382] width 421 height 32
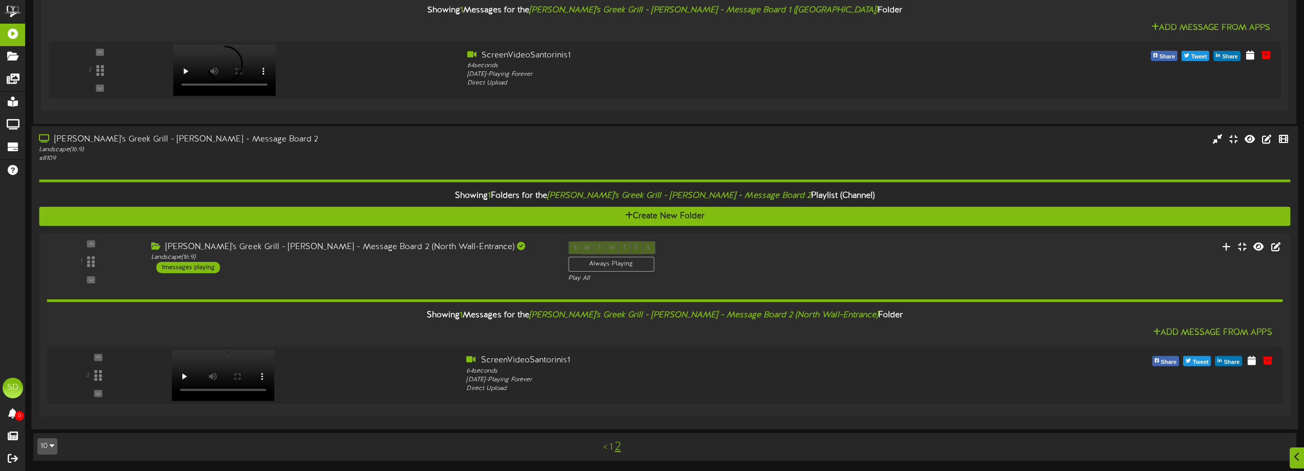
scroll to position [216, 0]
